Goal: Find specific page/section: Find specific page/section

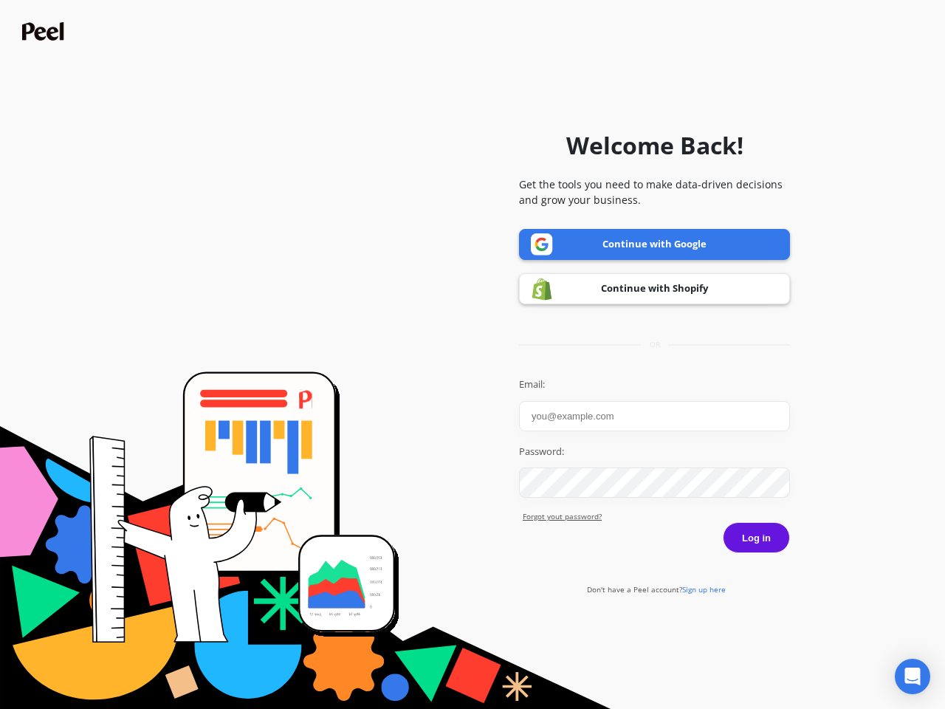
click at [912, 676] on icon "Open Intercom Messenger" at bounding box center [913, 676] width 16 height 18
